Goal: Information Seeking & Learning: Find specific page/section

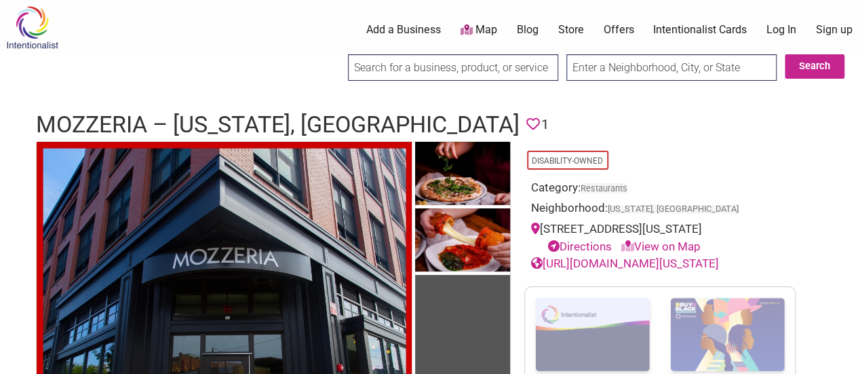
click at [629, 69] on input "text" at bounding box center [671, 67] width 210 height 26
type input "[US_STATE], [GEOGRAPHIC_DATA]"
click at [810, 64] on button "Search" at bounding box center [815, 66] width 60 height 24
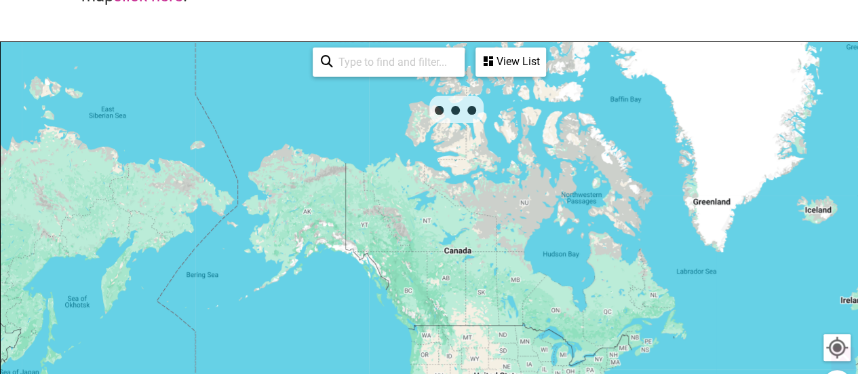
scroll to position [163, 0]
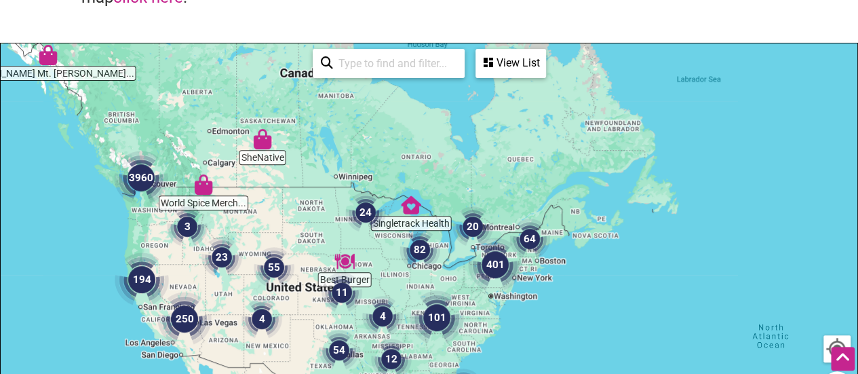
drag, startPoint x: 688, startPoint y: 330, endPoint x: 457, endPoint y: 293, distance: 234.3
click at [457, 293] on img "101" at bounding box center [437, 317] width 54 height 54
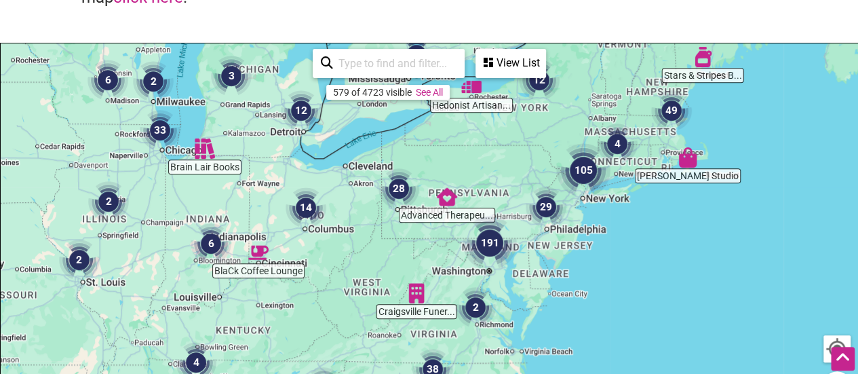
drag, startPoint x: 468, startPoint y: 352, endPoint x: 560, endPoint y: 220, distance: 160.3
click at [560, 220] on div "To navigate, press the arrow keys." at bounding box center [429, 307] width 857 height 528
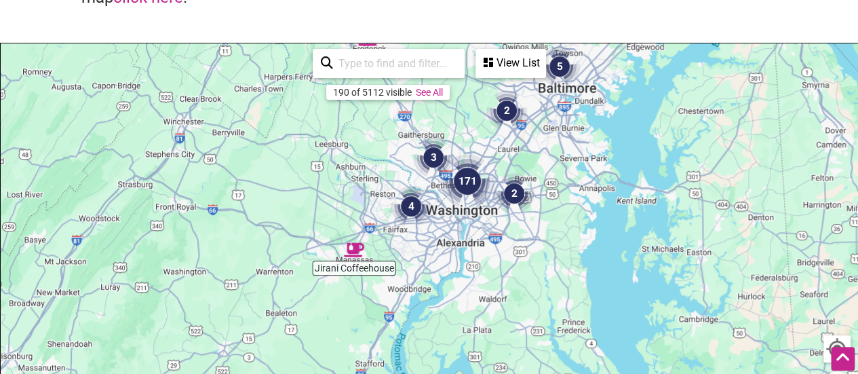
click at [516, 67] on div "View List" at bounding box center [511, 63] width 68 height 26
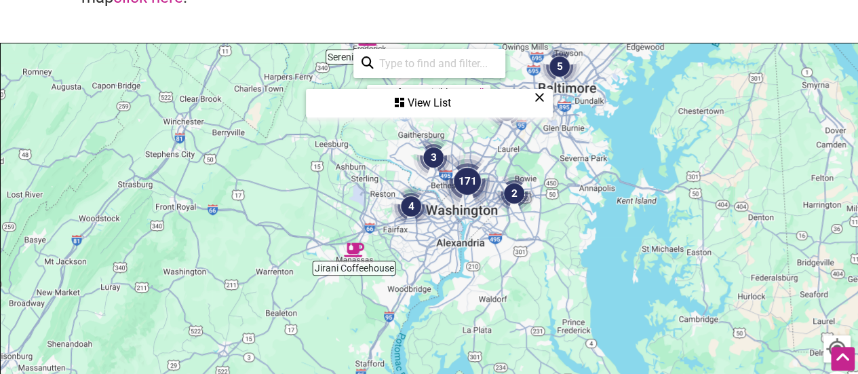
click at [415, 62] on input "search" at bounding box center [435, 63] width 123 height 26
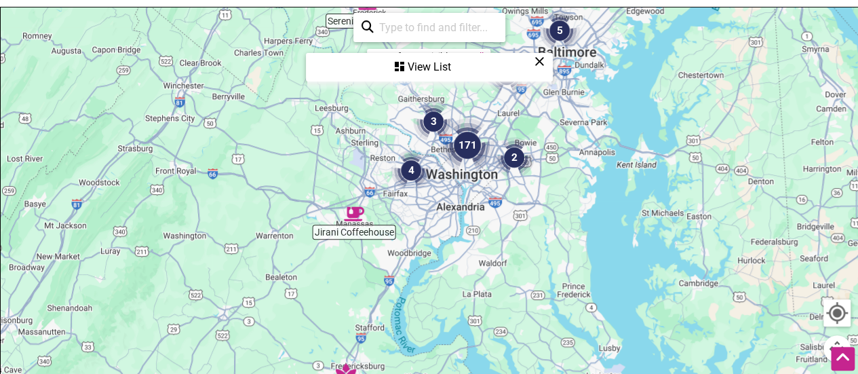
scroll to position [197, 0]
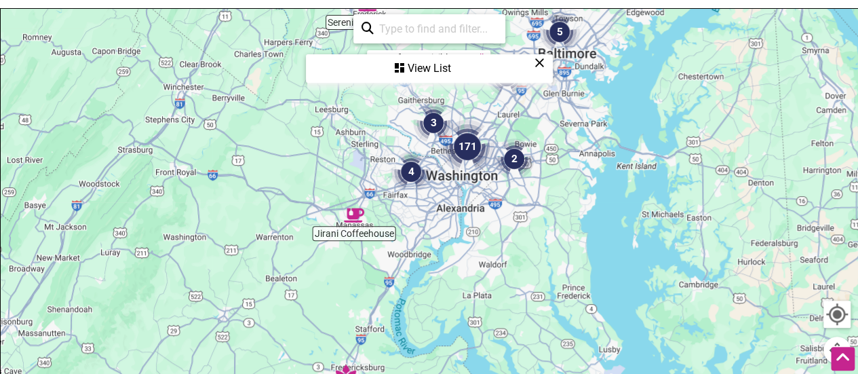
click at [415, 71] on div "View List" at bounding box center [429, 69] width 244 height 26
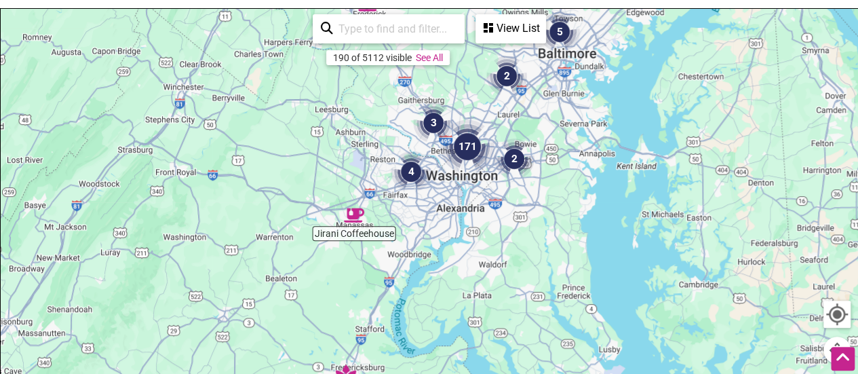
click at [427, 21] on input "search" at bounding box center [394, 29] width 123 height 26
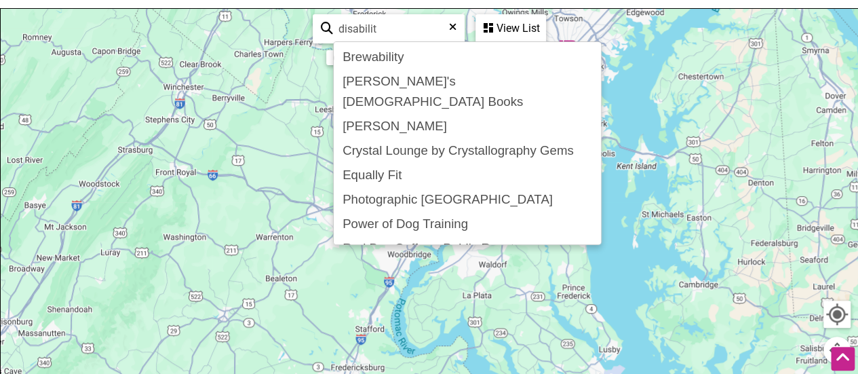
type input "disabilit"
click at [511, 32] on div "View List" at bounding box center [511, 29] width 68 height 26
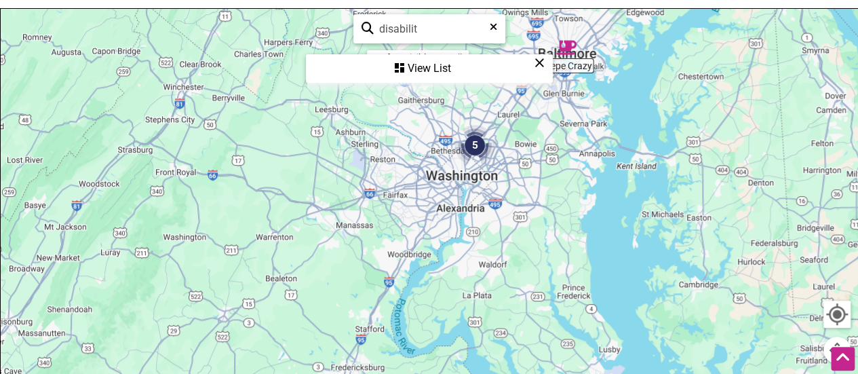
click at [416, 63] on div "View List" at bounding box center [429, 69] width 244 height 26
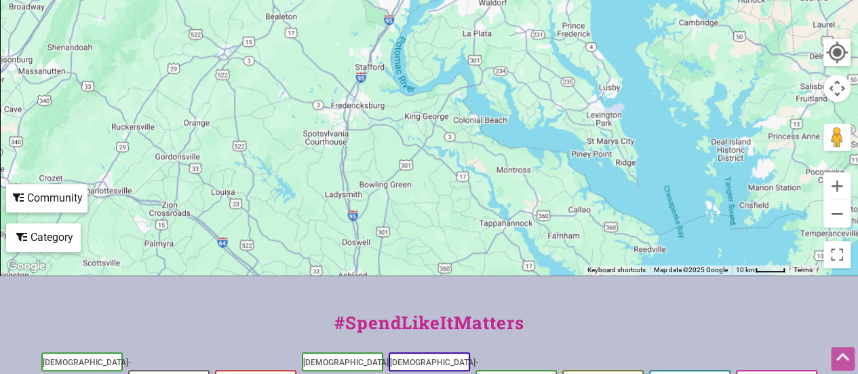
scroll to position [566, 0]
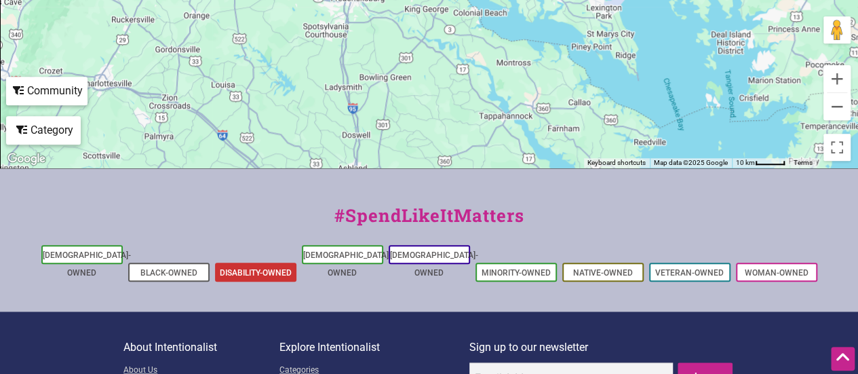
click at [265, 262] on li "Disability-Owned" at bounding box center [255, 271] width 81 height 19
click at [265, 268] on link "Disability-Owned" at bounding box center [256, 272] width 72 height 9
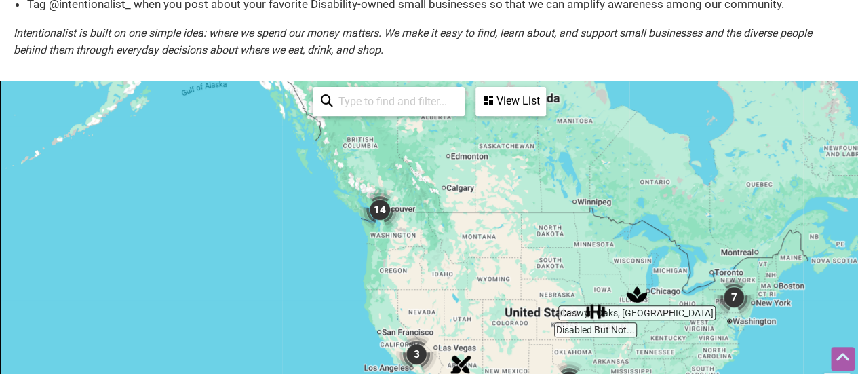
scroll to position [267, 0]
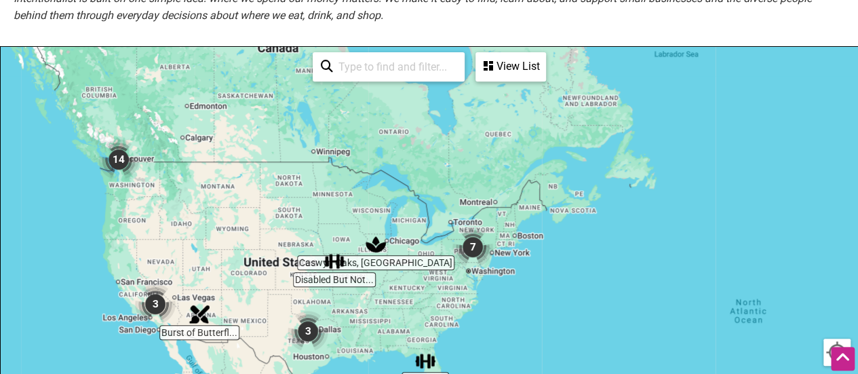
drag, startPoint x: 666, startPoint y: 342, endPoint x: 368, endPoint y: 321, distance: 298.5
click at [368, 321] on div at bounding box center [429, 311] width 857 height 528
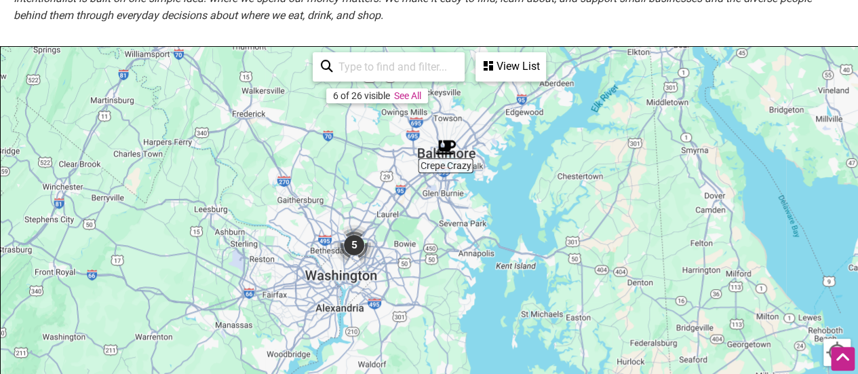
drag, startPoint x: 321, startPoint y: 315, endPoint x: 442, endPoint y: 222, distance: 152.9
click at [442, 222] on div at bounding box center [429, 311] width 857 height 528
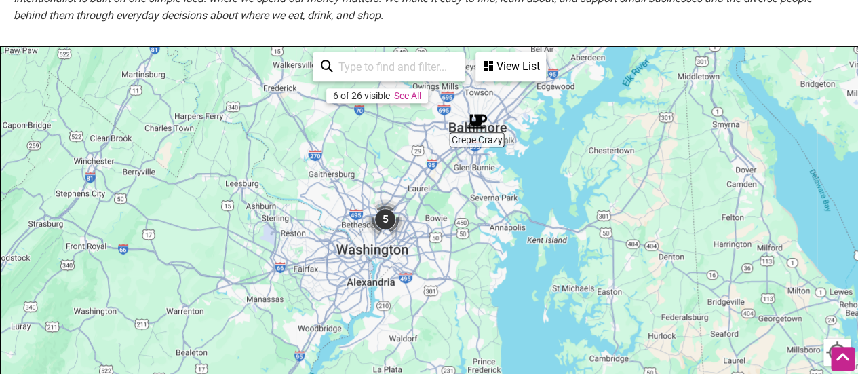
click at [507, 70] on div "View List" at bounding box center [511, 67] width 68 height 26
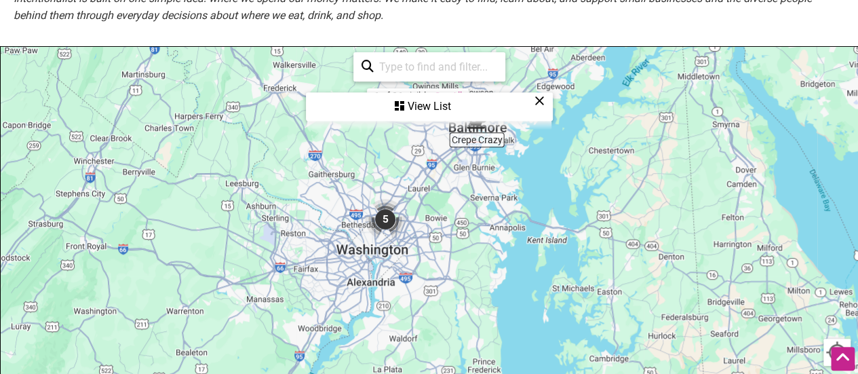
click at [423, 107] on div "View List" at bounding box center [429, 107] width 244 height 26
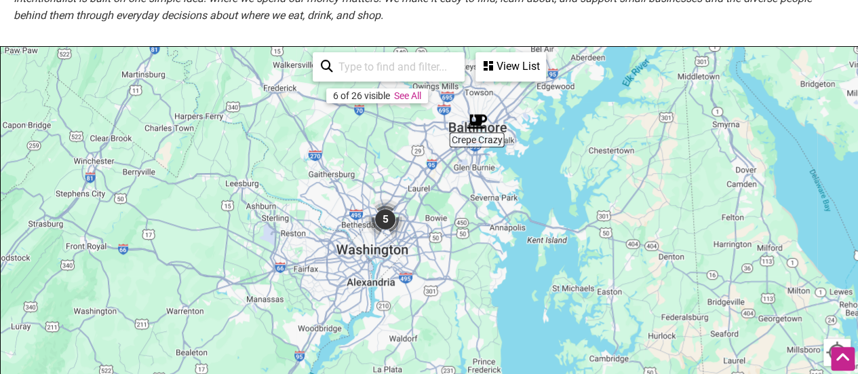
click at [494, 60] on div "View List" at bounding box center [511, 67] width 68 height 26
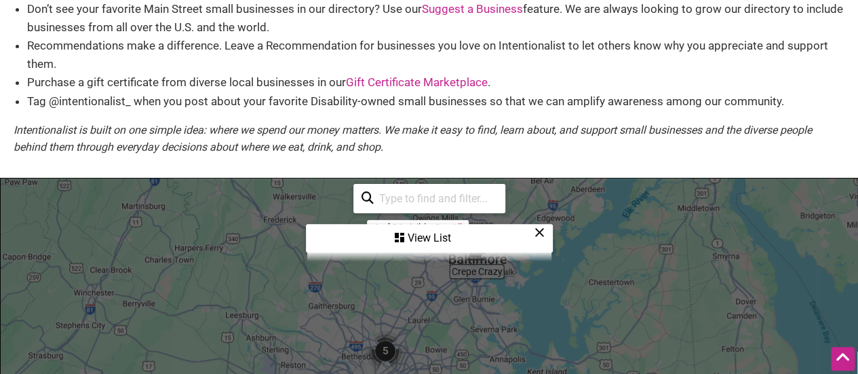
scroll to position [120, 0]
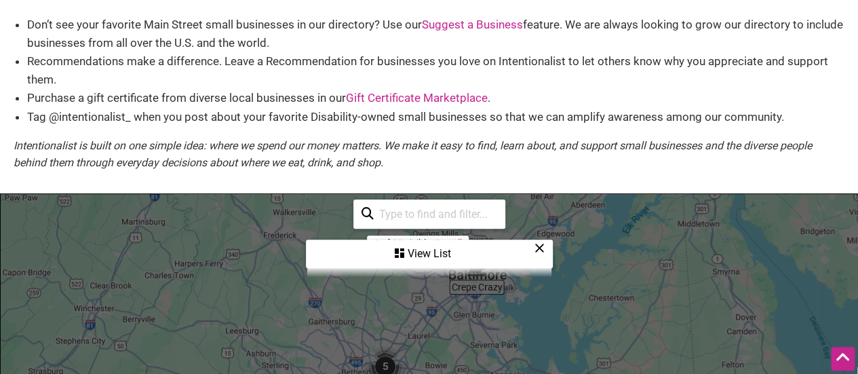
click at [416, 219] on input "search" at bounding box center [435, 214] width 123 height 26
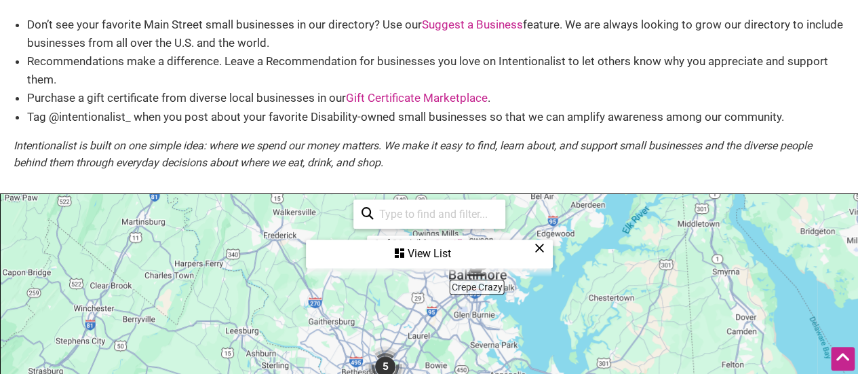
click at [545, 140] on em "Intentionalist is built on one simple idea: where we spend our money matters. W…" at bounding box center [413, 154] width 798 height 31
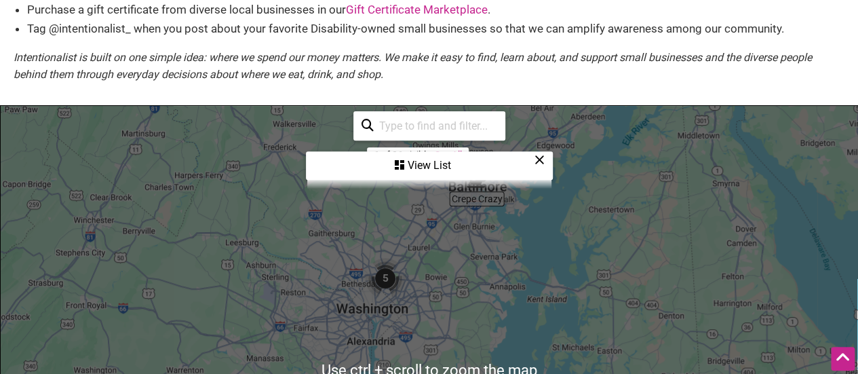
scroll to position [217, 0]
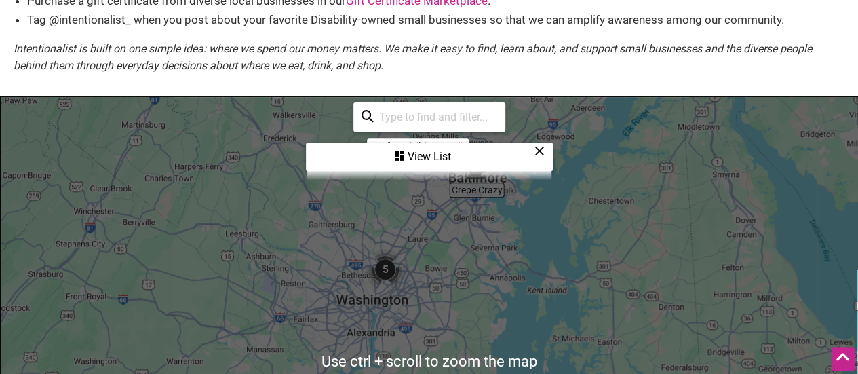
click at [389, 280] on img "5" at bounding box center [385, 269] width 41 height 41
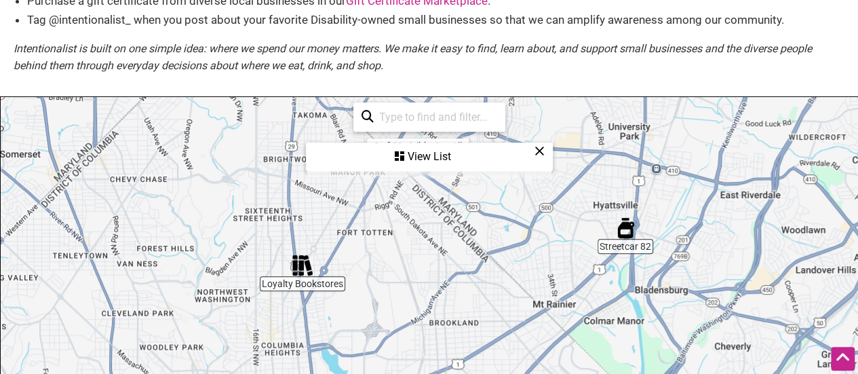
drag, startPoint x: 503, startPoint y: 310, endPoint x: 511, endPoint y: 107, distance: 203.0
click at [511, 107] on div "Streetcar 82 Loyalty Bookstores Loyalty Bookstores To navigate, press the arrow…" at bounding box center [429, 361] width 857 height 528
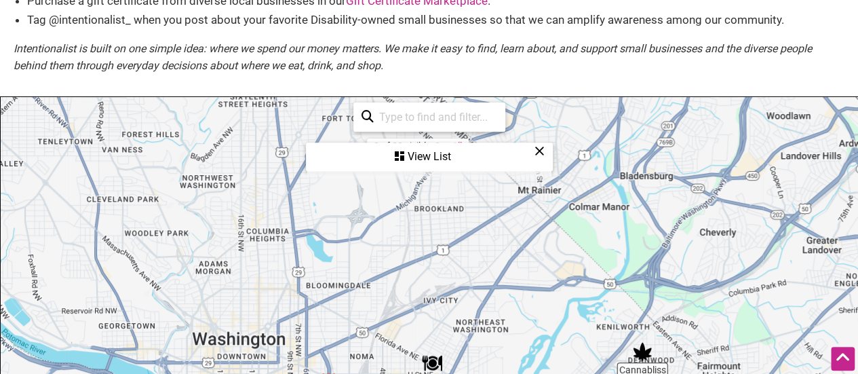
drag, startPoint x: 490, startPoint y: 231, endPoint x: 528, endPoint y: 352, distance: 127.0
click at [528, 352] on div "To navigate, press the arrow keys." at bounding box center [429, 361] width 857 height 528
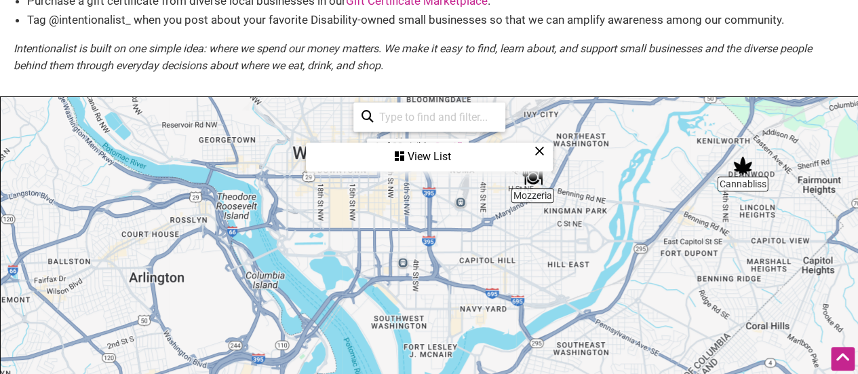
drag, startPoint x: 448, startPoint y: 272, endPoint x: 545, endPoint y: 87, distance: 208.8
click at [545, 87] on div "Disability-owned Small Businesses Use Intentionalist to explore and #SpendLikeI…" at bounding box center [429, 231] width 858 height 788
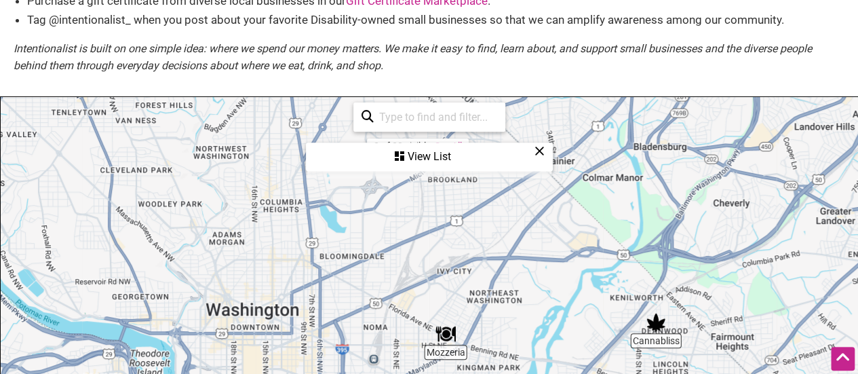
drag, startPoint x: 469, startPoint y: 247, endPoint x: 383, endPoint y: 406, distance: 180.9
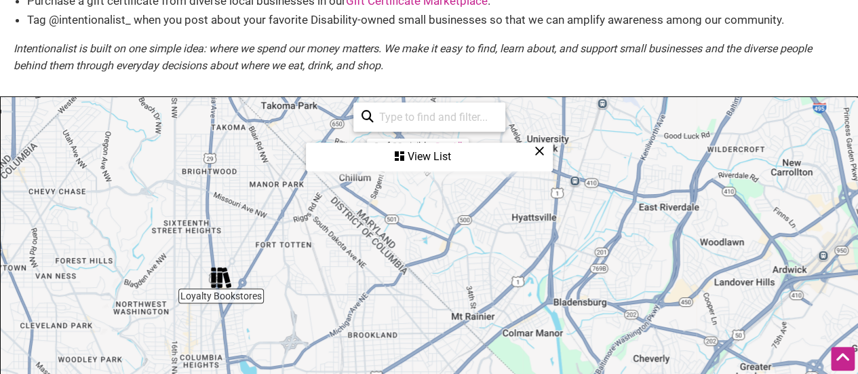
drag, startPoint x: 503, startPoint y: 250, endPoint x: 422, endPoint y: 405, distance: 174.8
click at [549, 248] on img "Streetcar 82" at bounding box center [544, 239] width 20 height 20
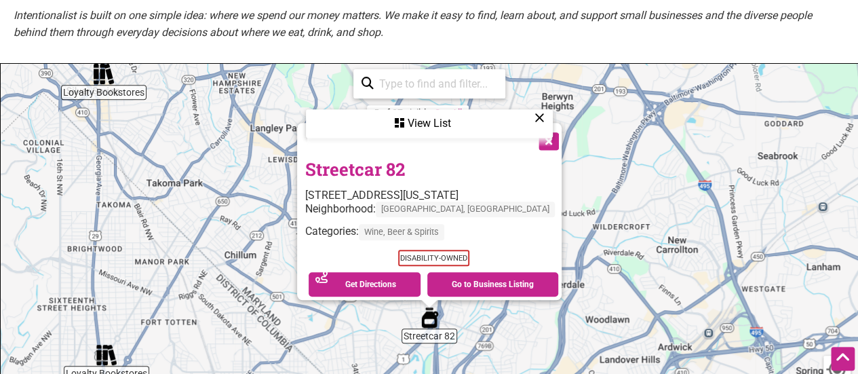
scroll to position [249, 0]
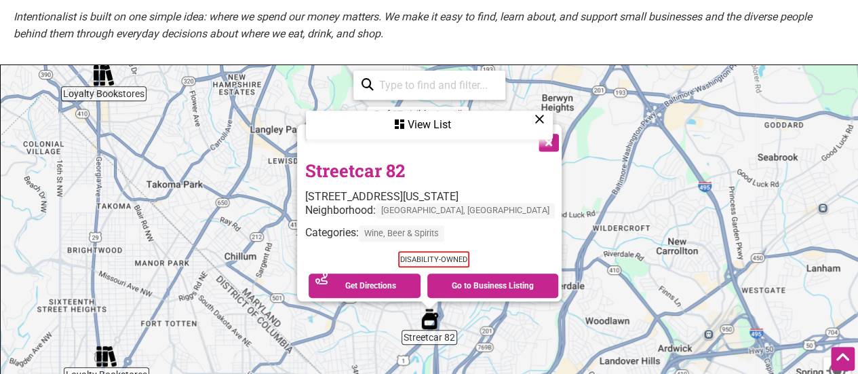
click at [383, 160] on link "Streetcar 82" at bounding box center [355, 170] width 100 height 23
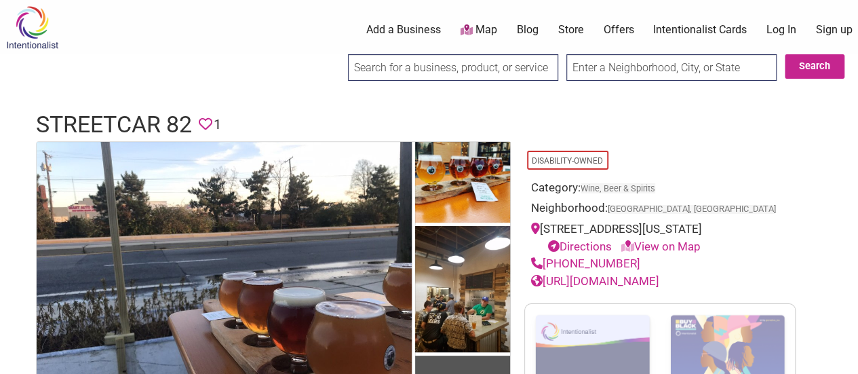
click at [659, 274] on link "https://www.streetcar82brewing.com" at bounding box center [595, 281] width 128 height 14
